Goal: Check status: Check status

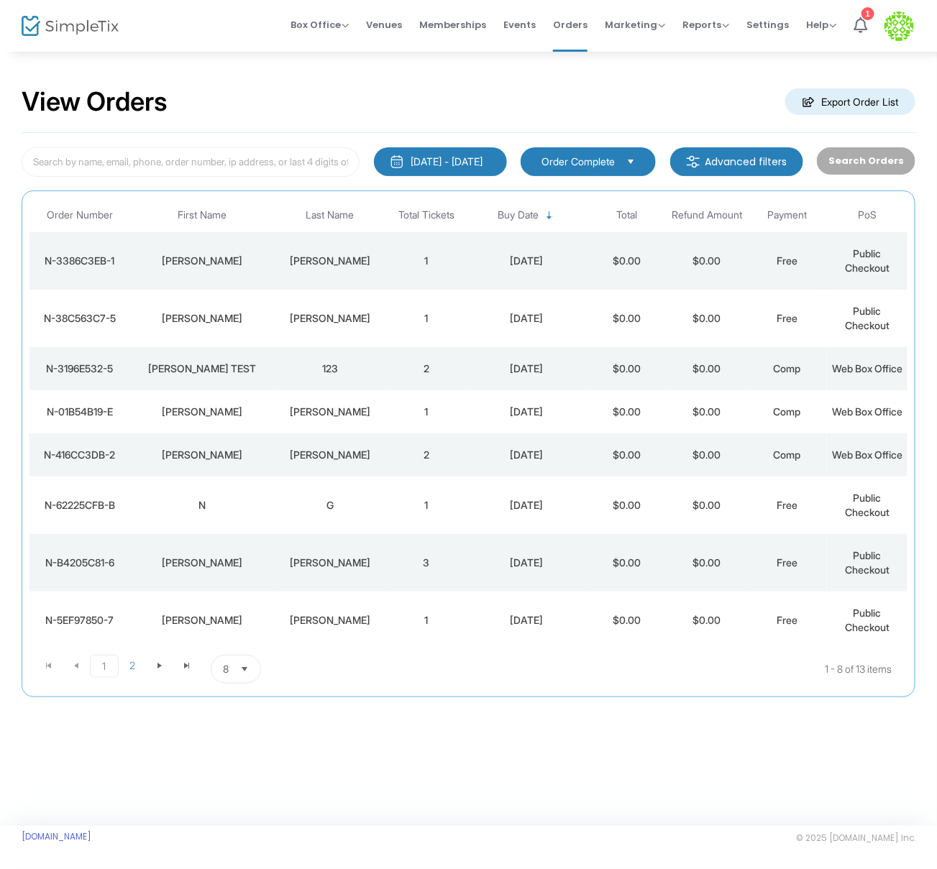
click at [348, 270] on td "Gutierrez" at bounding box center [330, 261] width 112 height 58
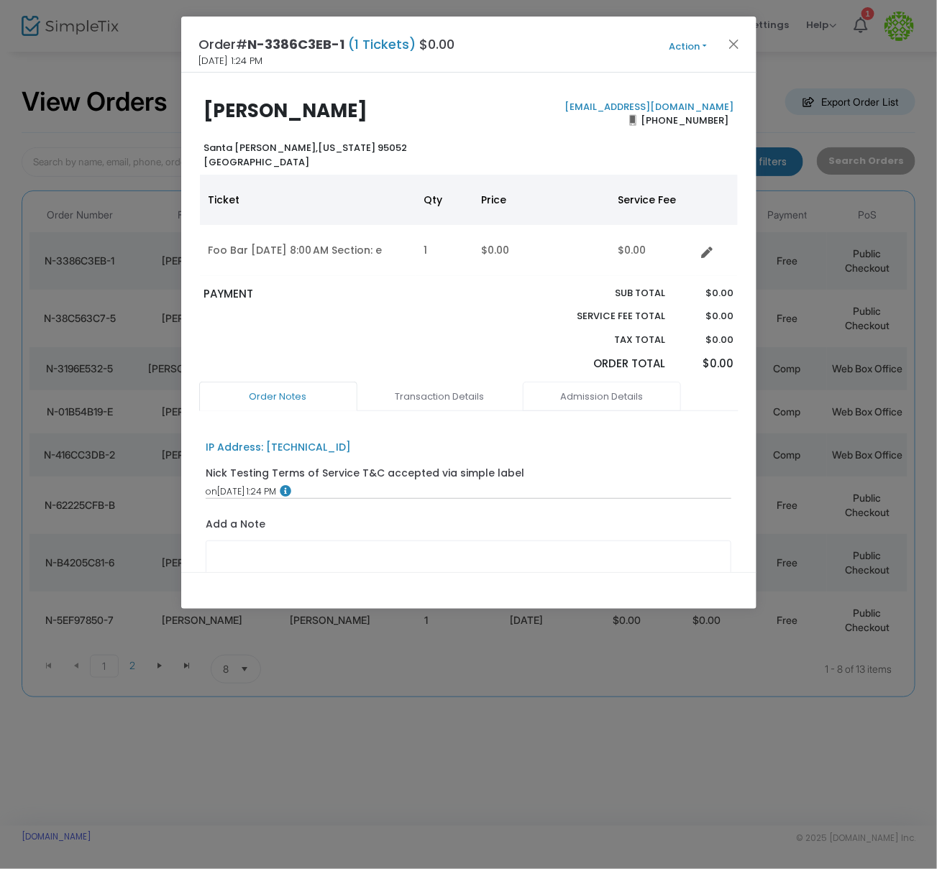
click at [584, 393] on link "Admission Details" at bounding box center [602, 397] width 158 height 30
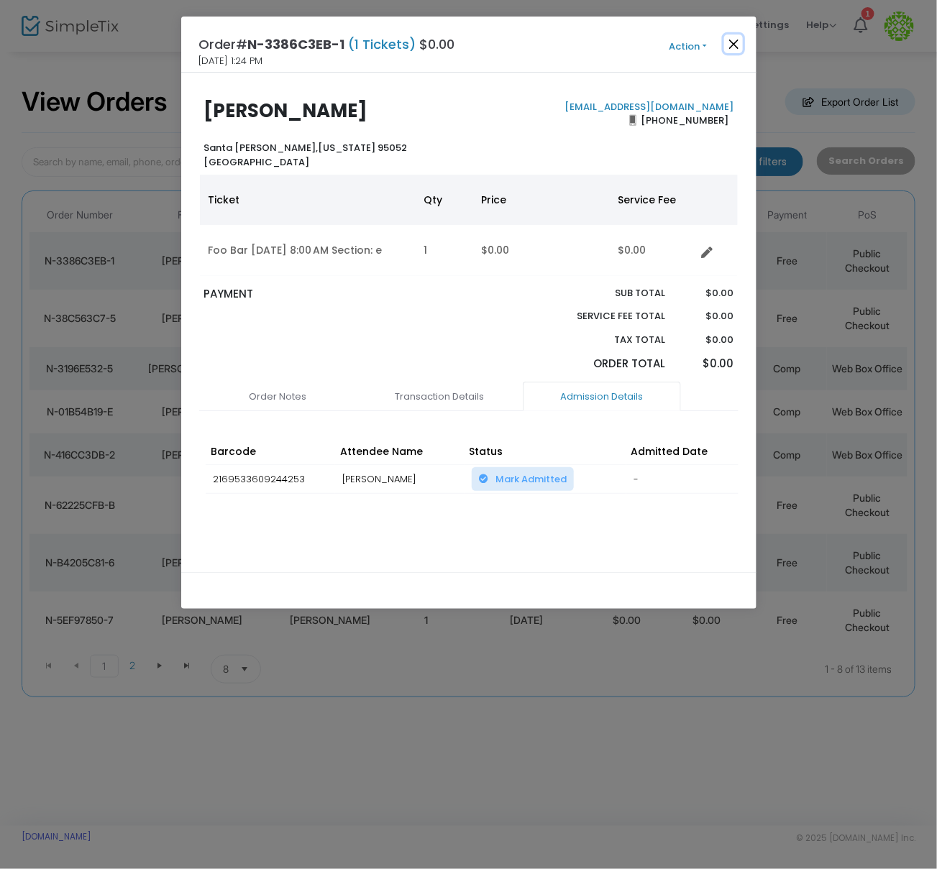
click at [735, 47] on button "Close" at bounding box center [733, 44] width 19 height 19
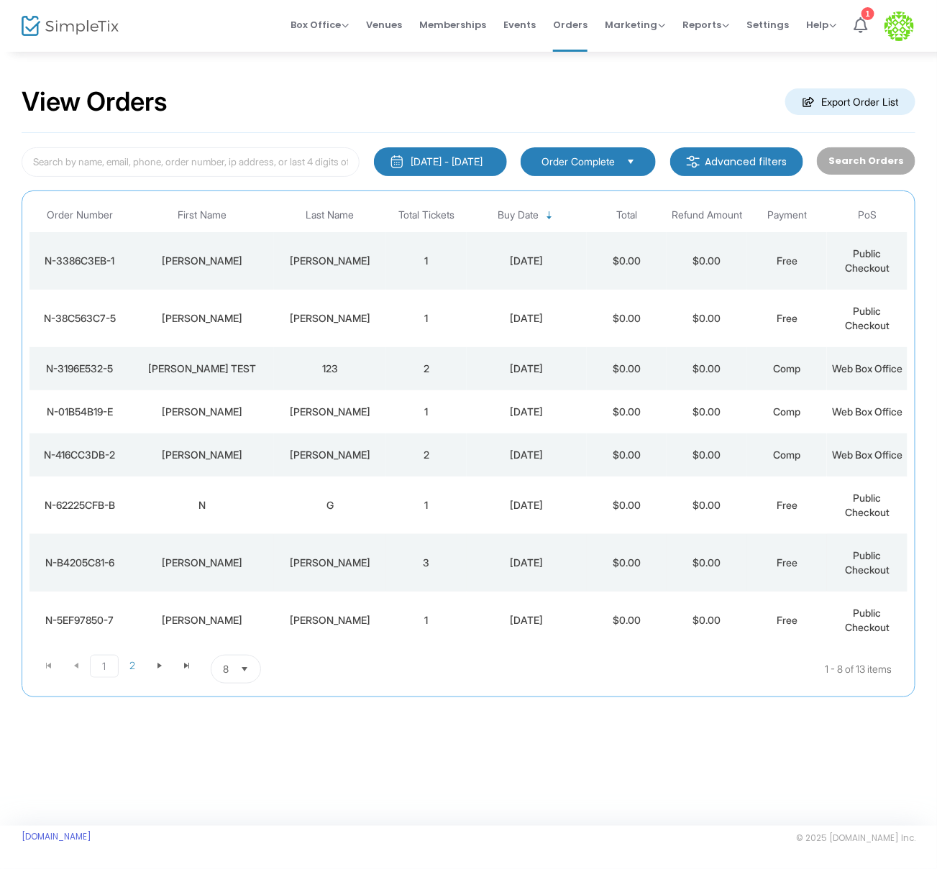
click at [359, 570] on div "Gutierrez" at bounding box center [329, 563] width 105 height 14
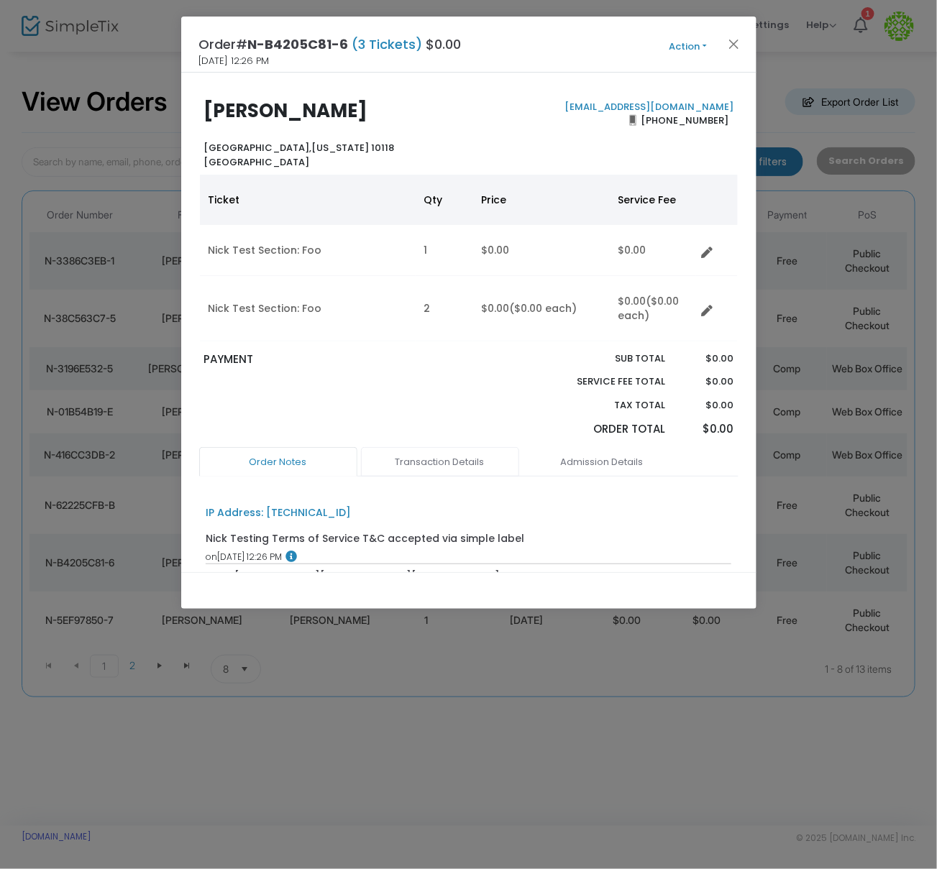
click at [431, 463] on link "Transaction Details" at bounding box center [440, 462] width 158 height 30
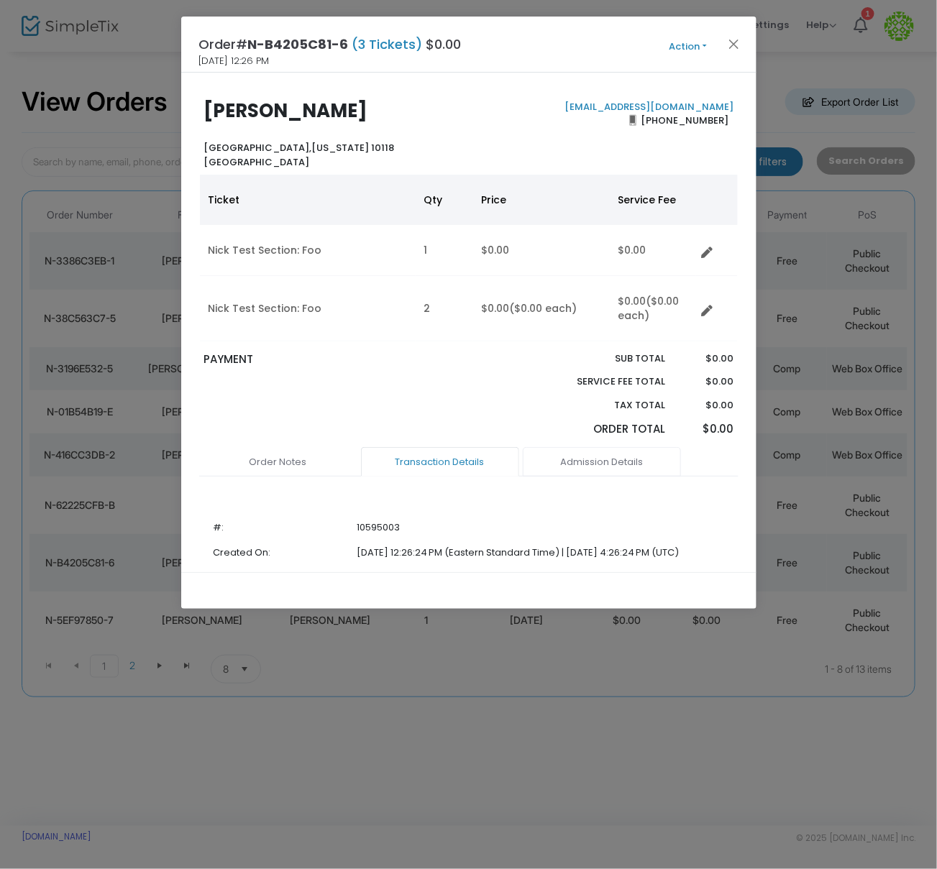
scroll to position [202, 0]
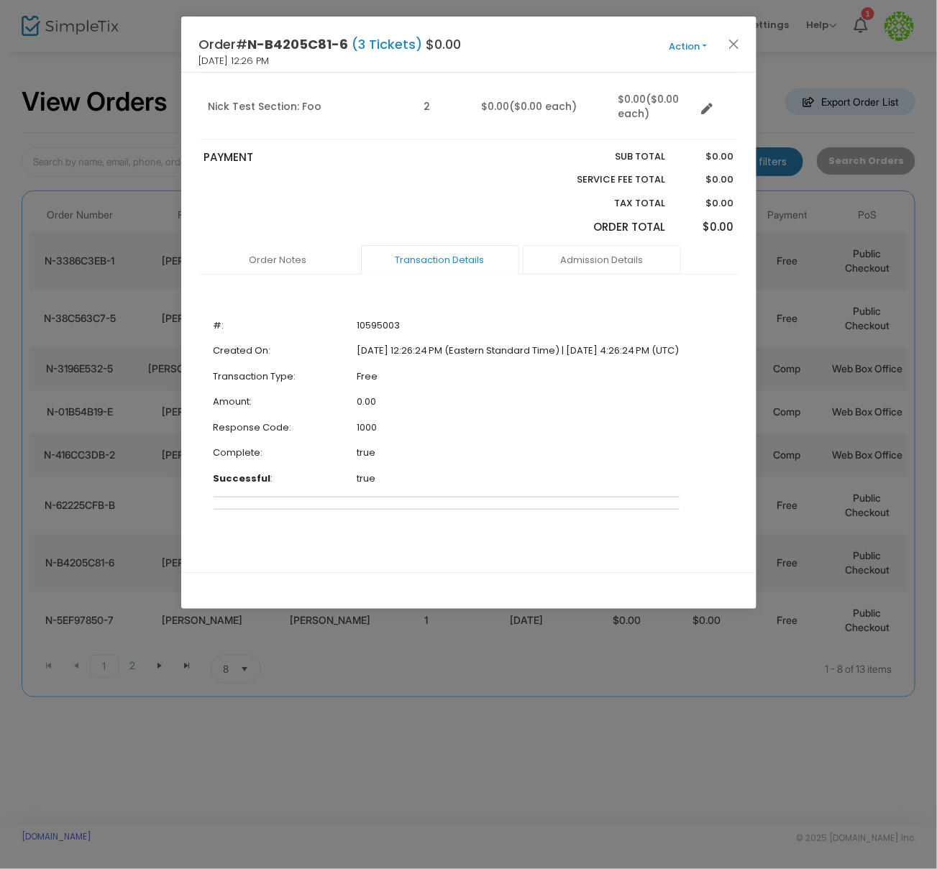
click at [614, 260] on link "Admission Details" at bounding box center [602, 260] width 158 height 30
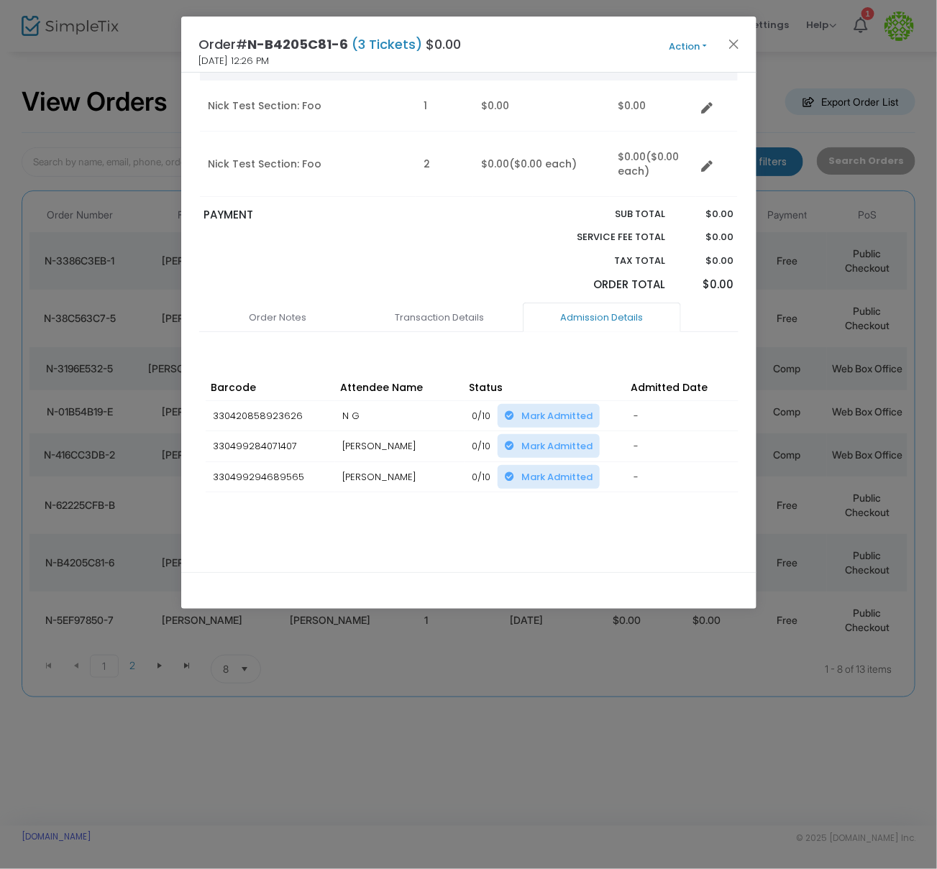
click at [244, 400] on td "330420858923626" at bounding box center [270, 415] width 129 height 31
copy td "330420858923626"
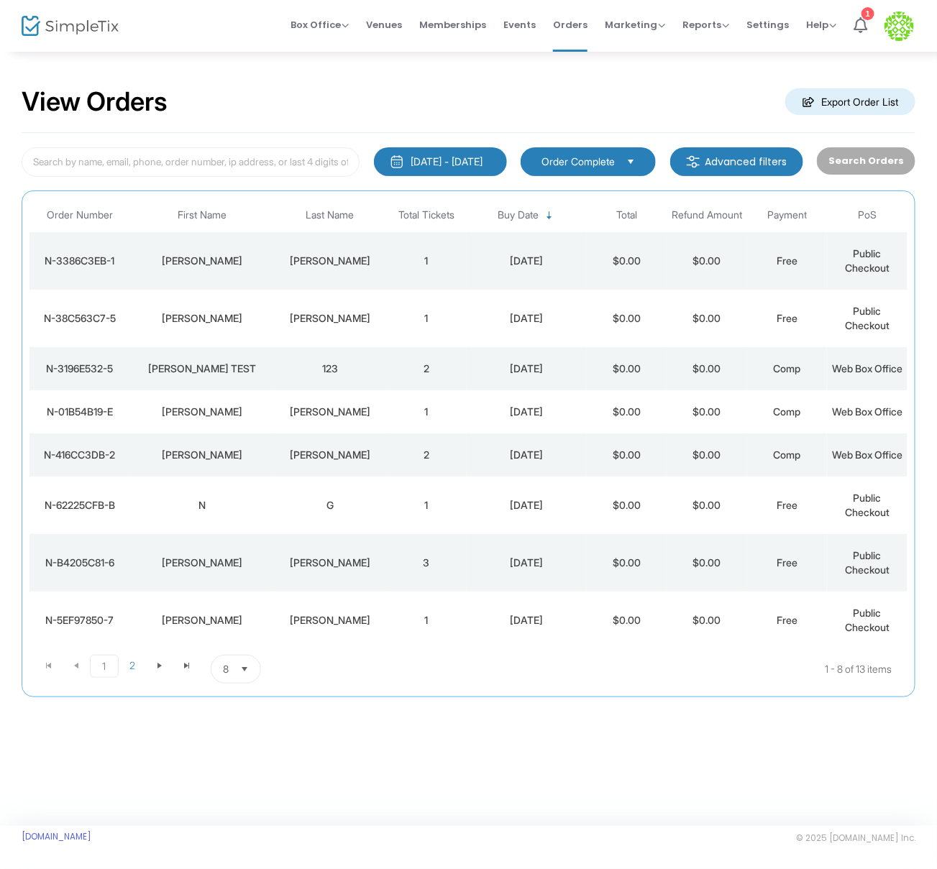
click at [426, 534] on td "1" at bounding box center [426, 506] width 81 height 58
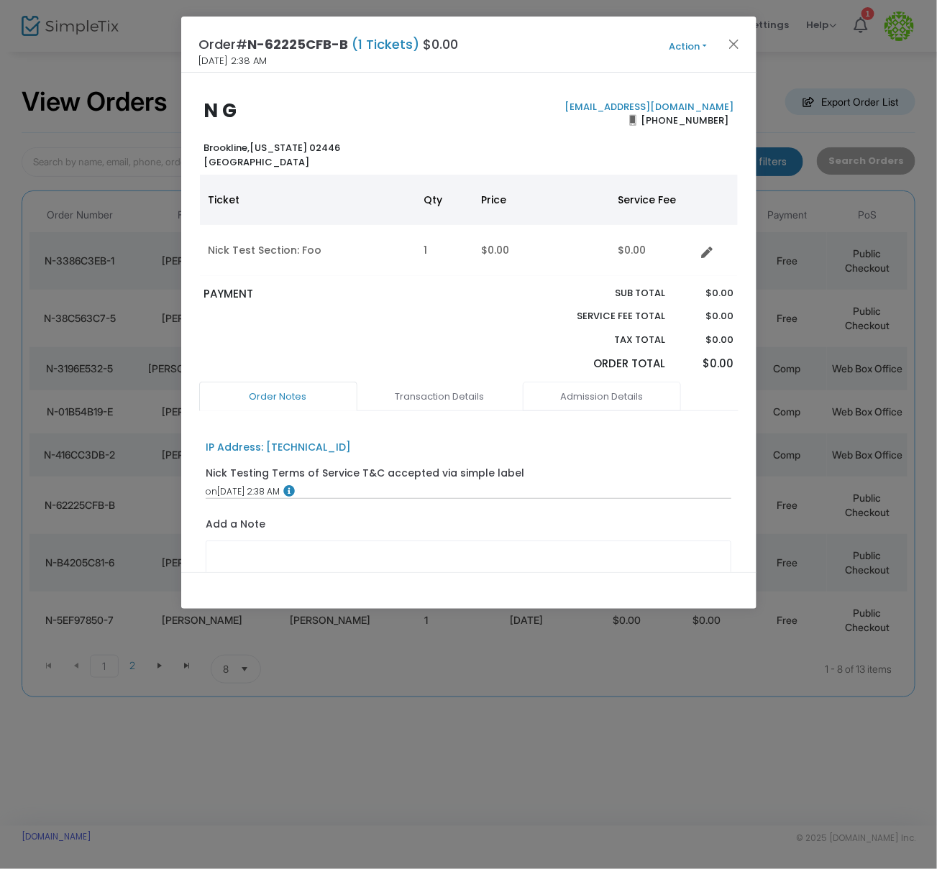
click at [574, 398] on link "Admission Details" at bounding box center [602, 397] width 158 height 30
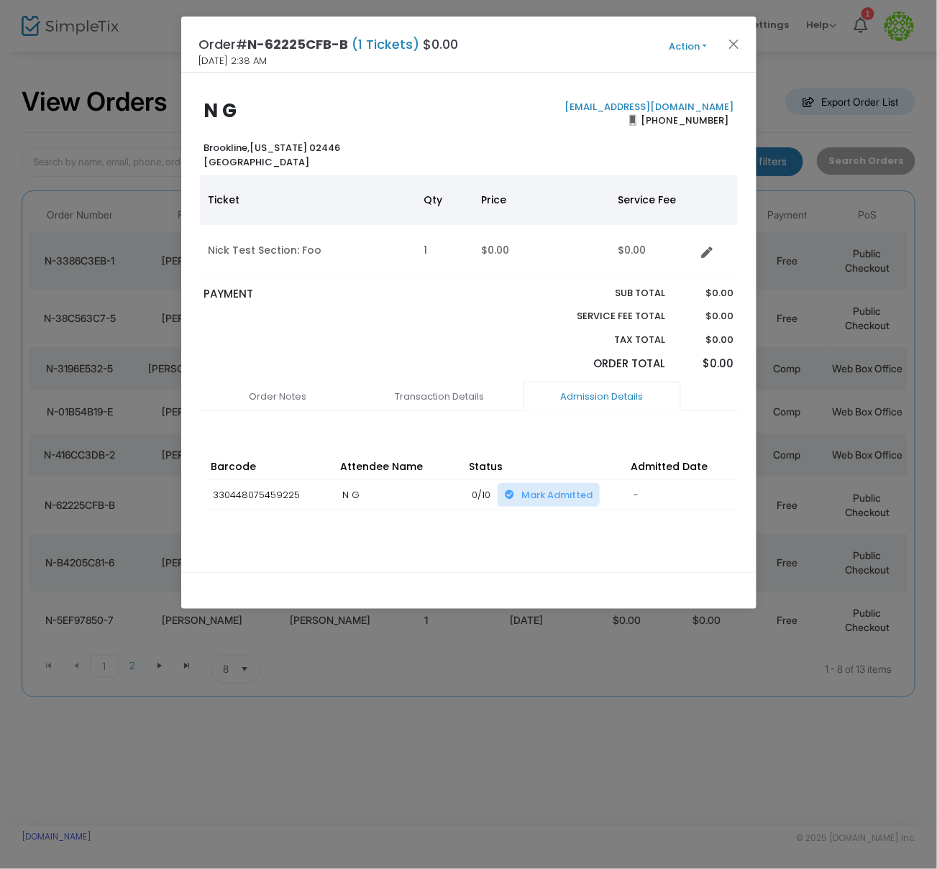
click at [219, 479] on td "330448075459225" at bounding box center [270, 494] width 129 height 31
copy td "330448075459225"
click at [733, 42] on button "Close" at bounding box center [733, 44] width 19 height 19
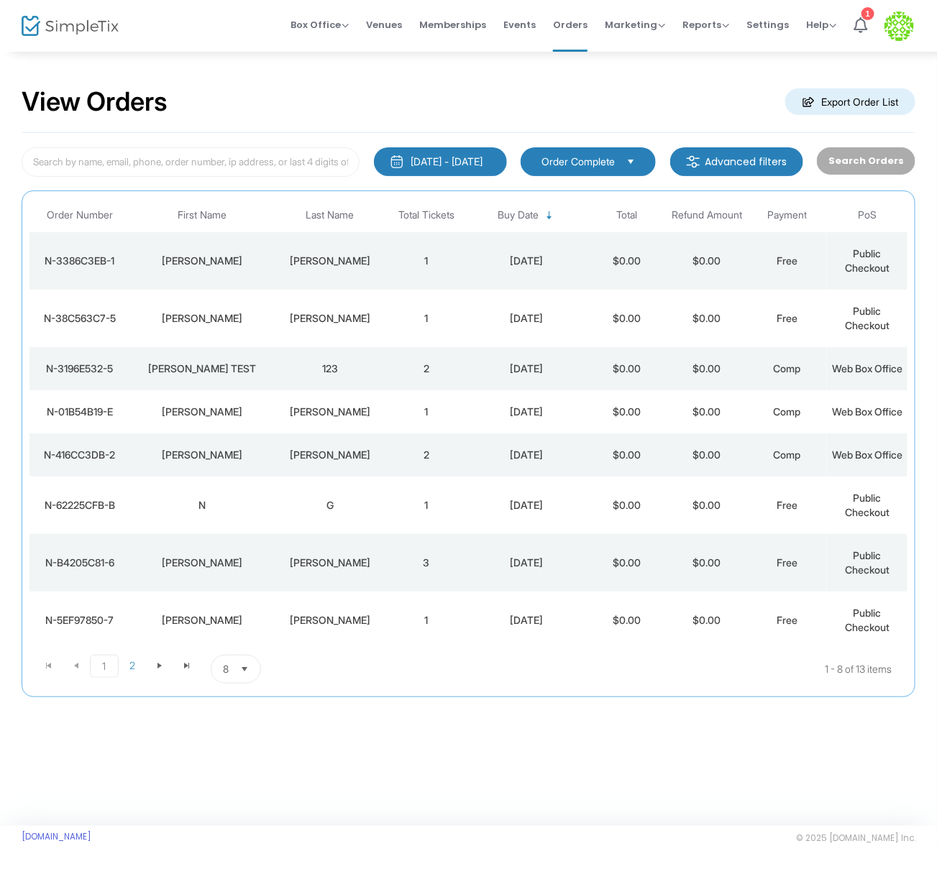
click at [239, 534] on td "N" at bounding box center [201, 506] width 144 height 58
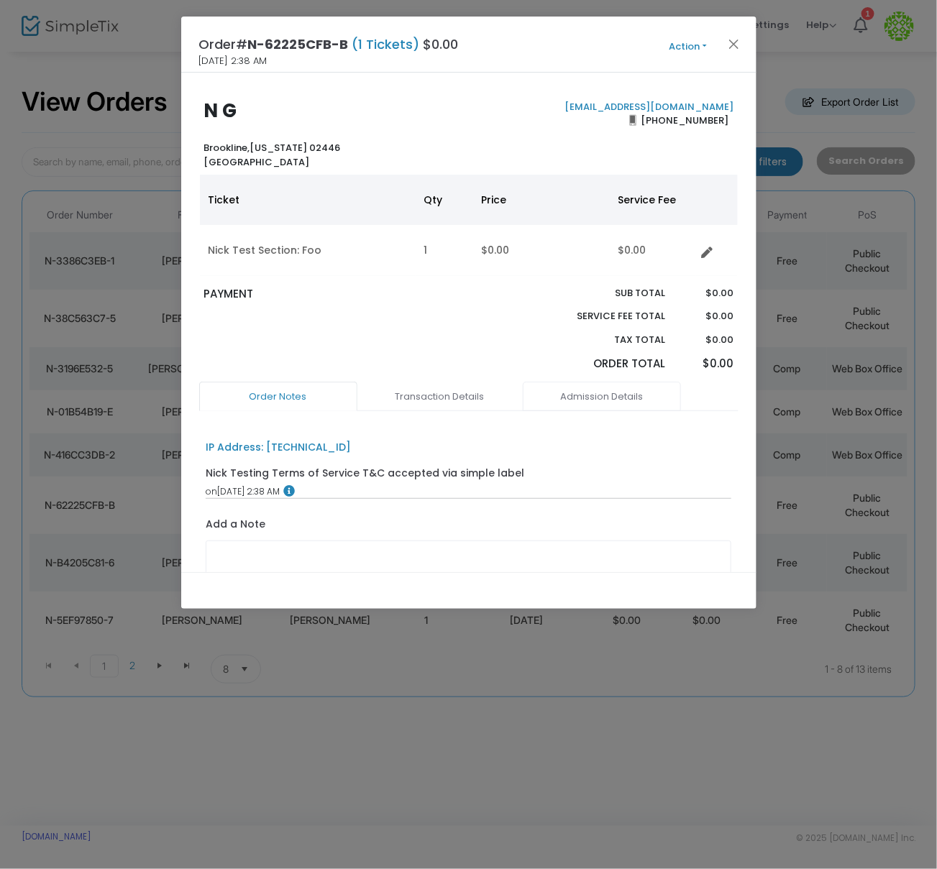
click at [606, 398] on link "Admission Details" at bounding box center [602, 397] width 158 height 30
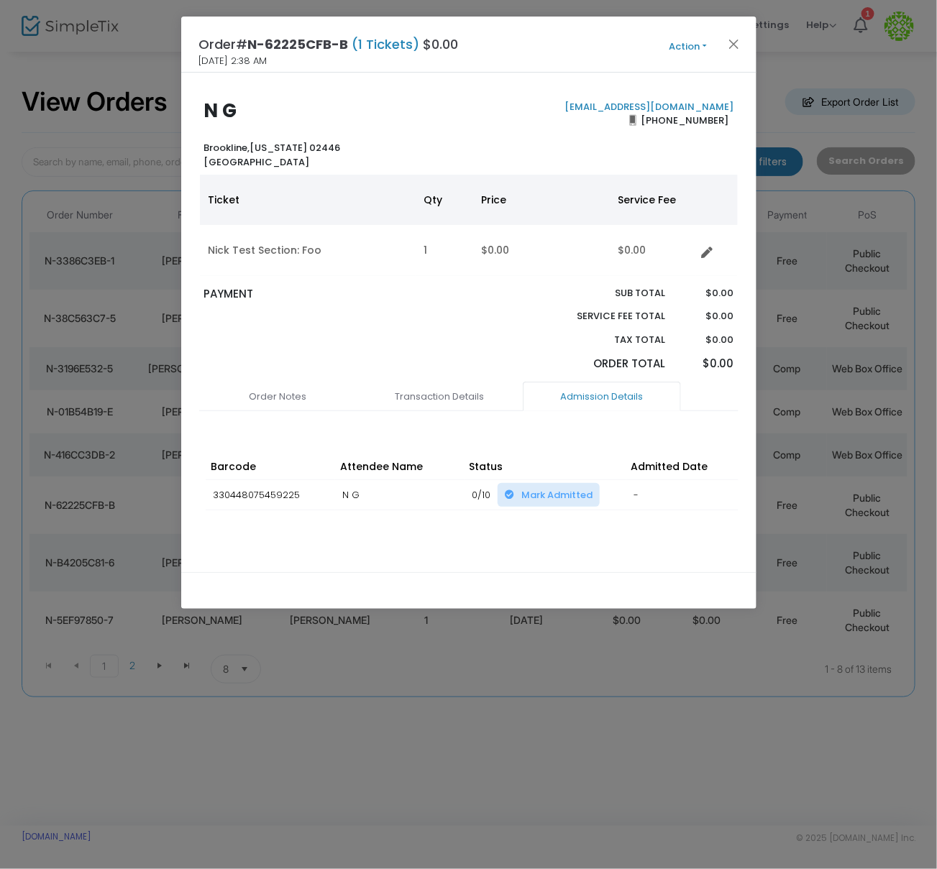
click at [658, 479] on td "-" at bounding box center [690, 494] width 129 height 31
click at [732, 41] on button "Close" at bounding box center [733, 44] width 19 height 19
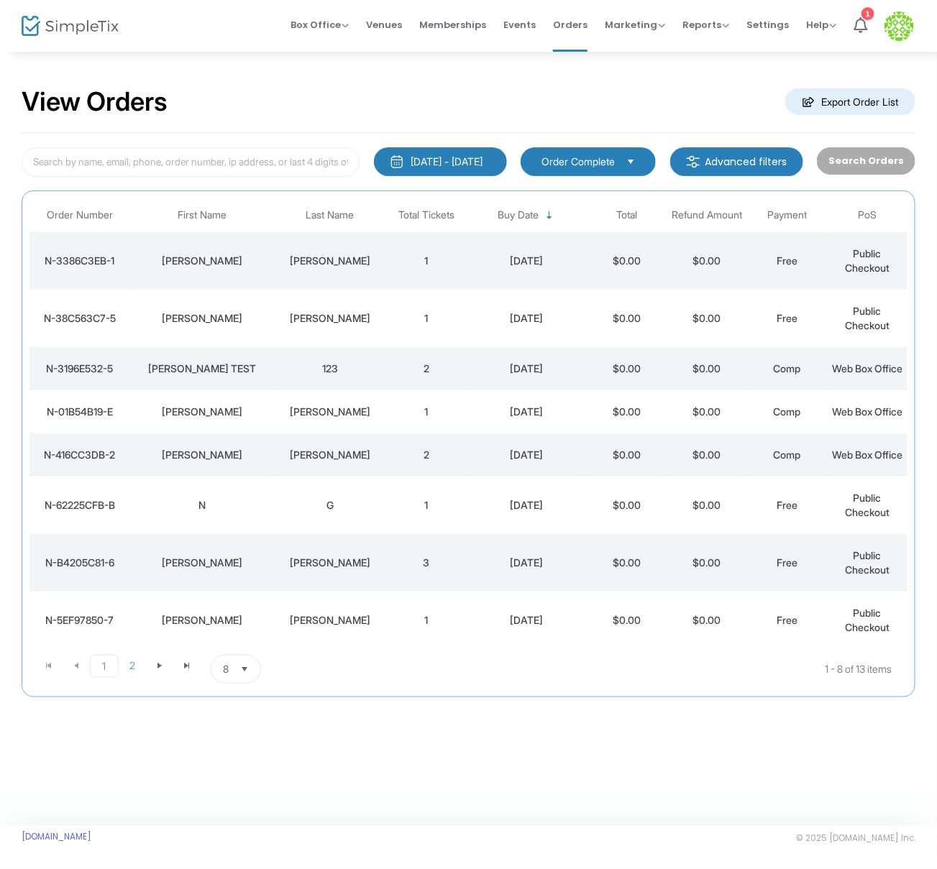
click at [292, 513] on div "G" at bounding box center [329, 505] width 105 height 14
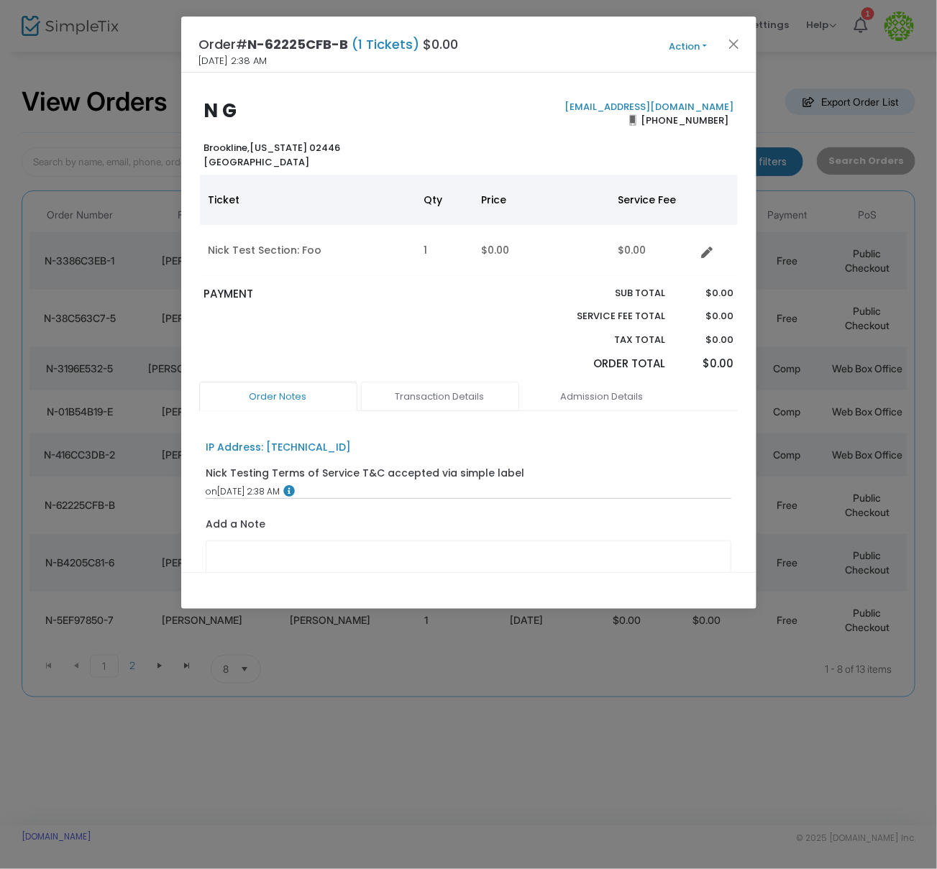
click at [436, 405] on link "Transaction Details" at bounding box center [440, 397] width 158 height 30
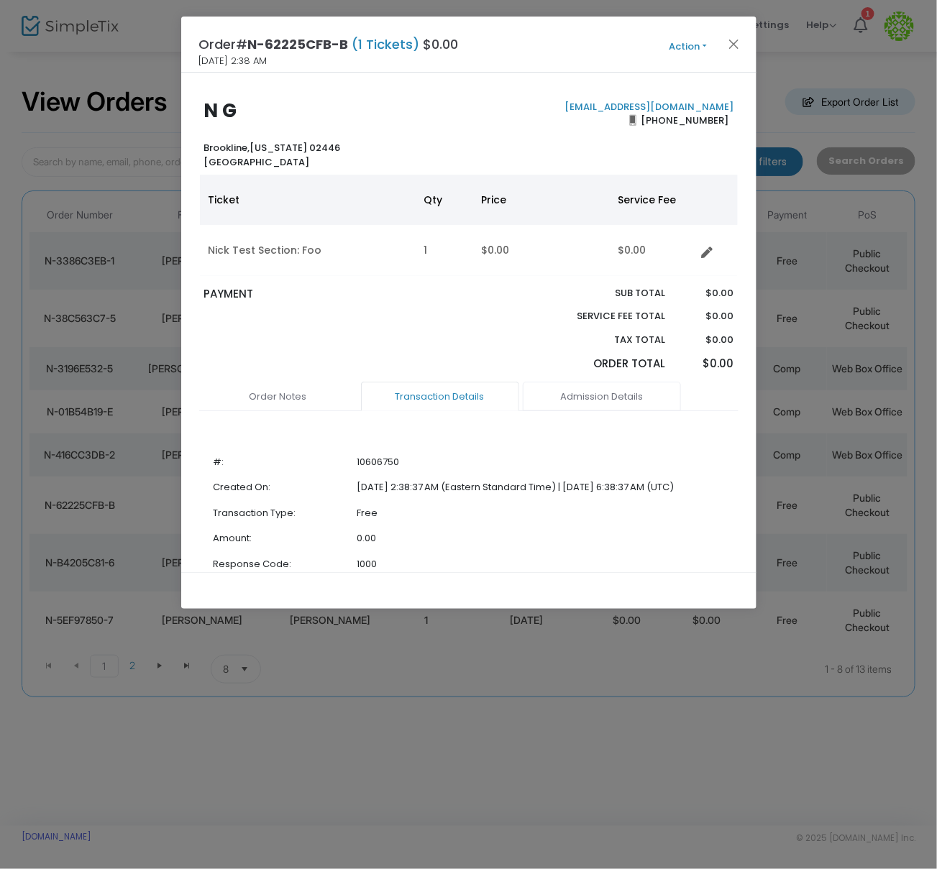
click at [600, 391] on link "Admission Details" at bounding box center [602, 397] width 158 height 30
